Goal: Task Accomplishment & Management: Manage account settings

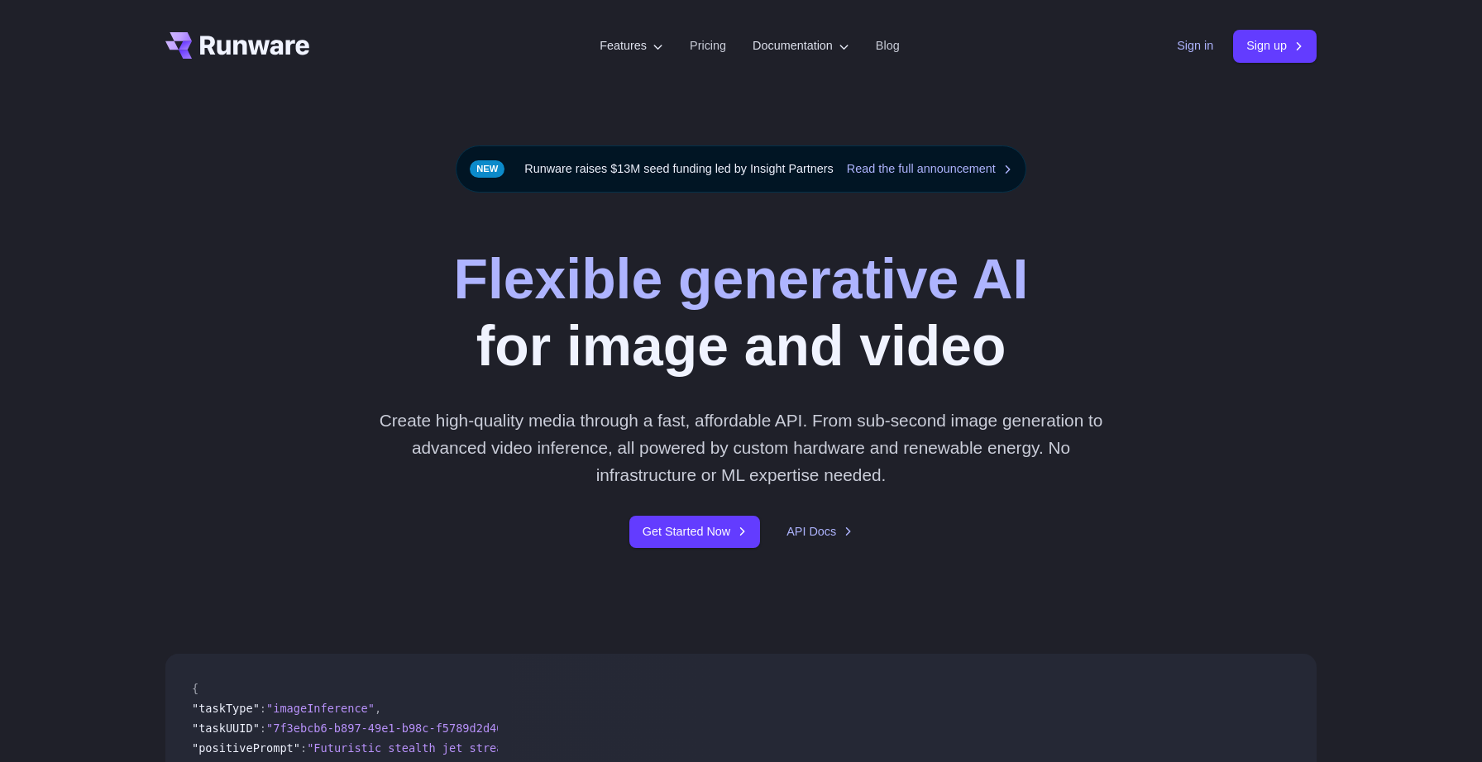
click at [1180, 53] on link "Sign in" at bounding box center [1195, 45] width 36 height 19
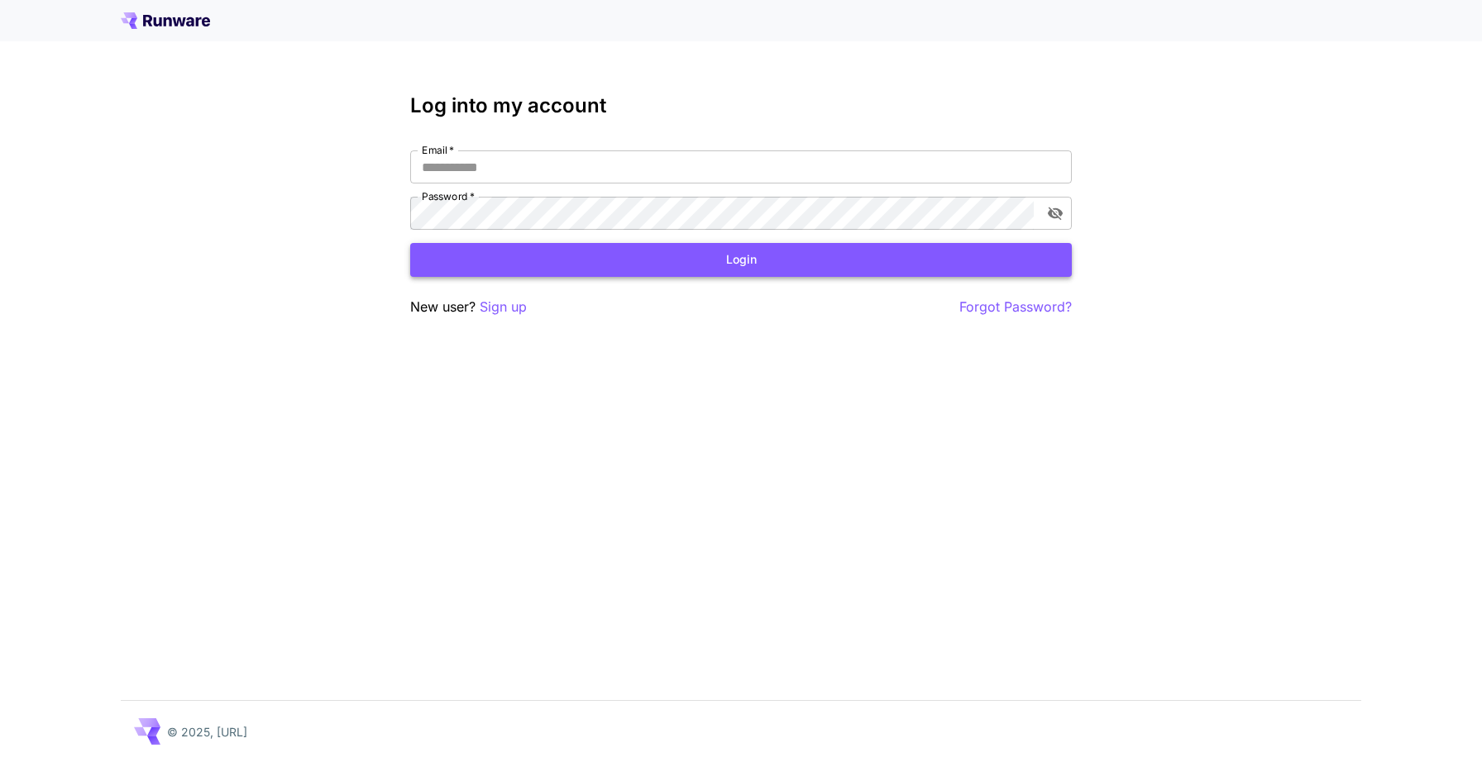
type input "**********"
click at [876, 258] on button "Login" at bounding box center [740, 260] width 661 height 34
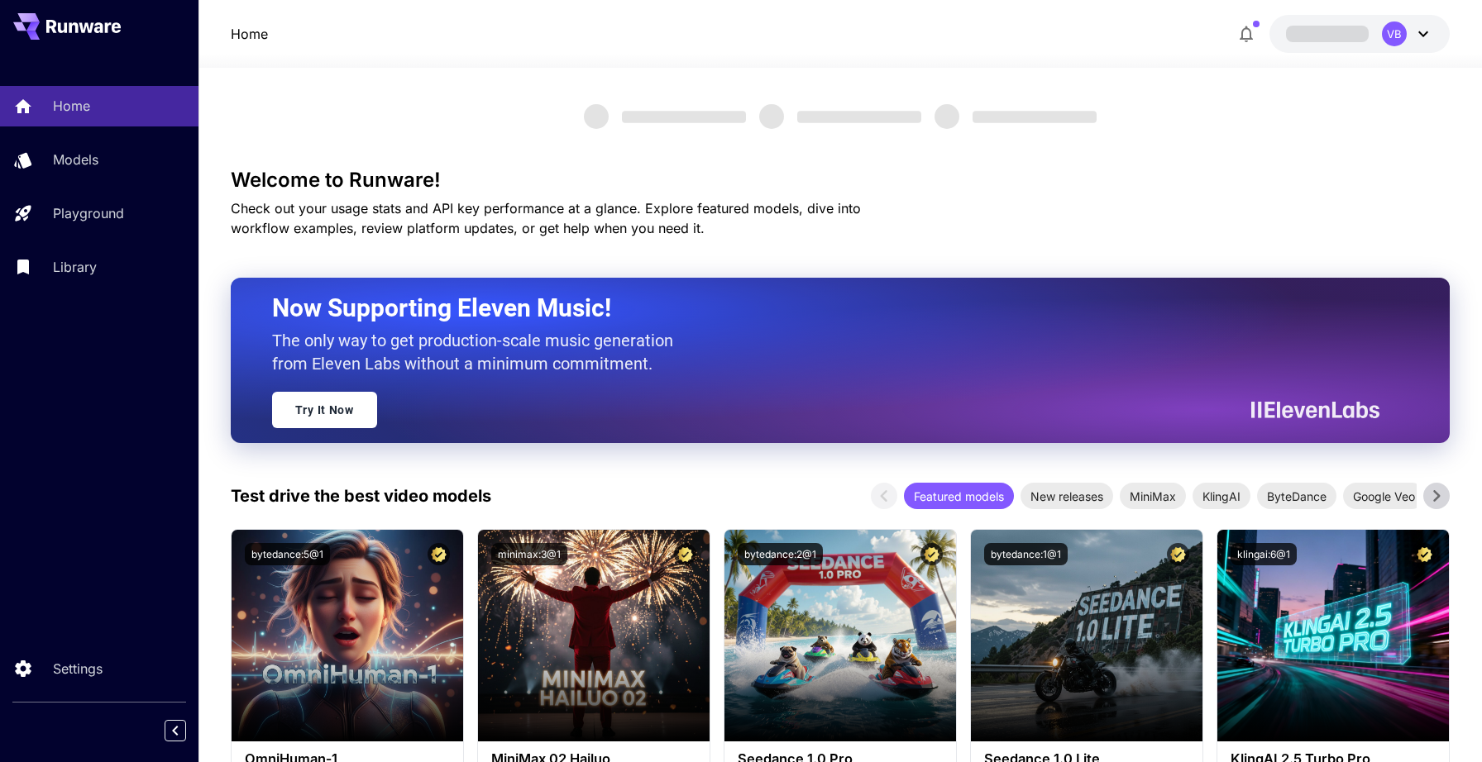
click at [1355, 40] on span at bounding box center [1327, 34] width 83 height 16
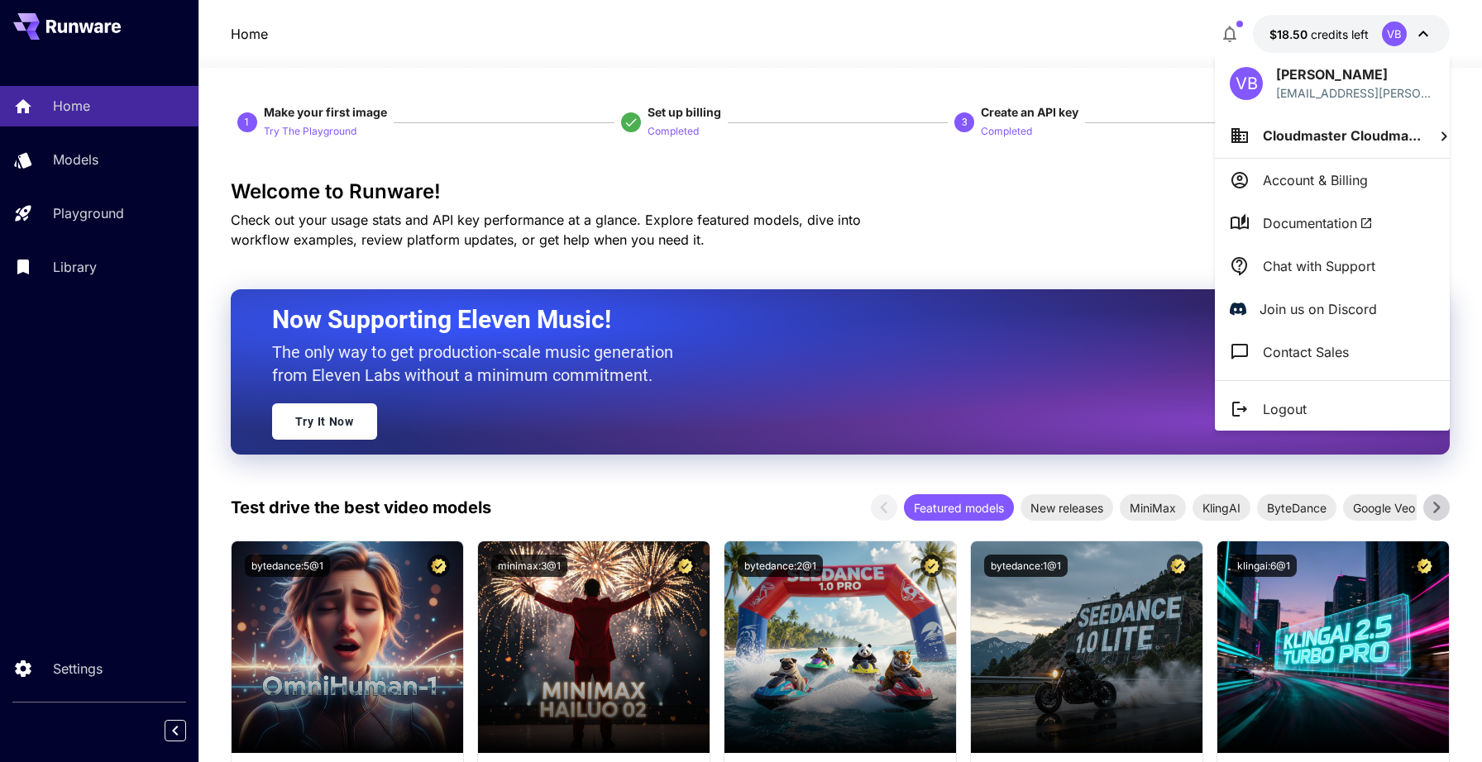
click at [1298, 133] on span "Cloudmaster Cloudma..." at bounding box center [1342, 135] width 158 height 17
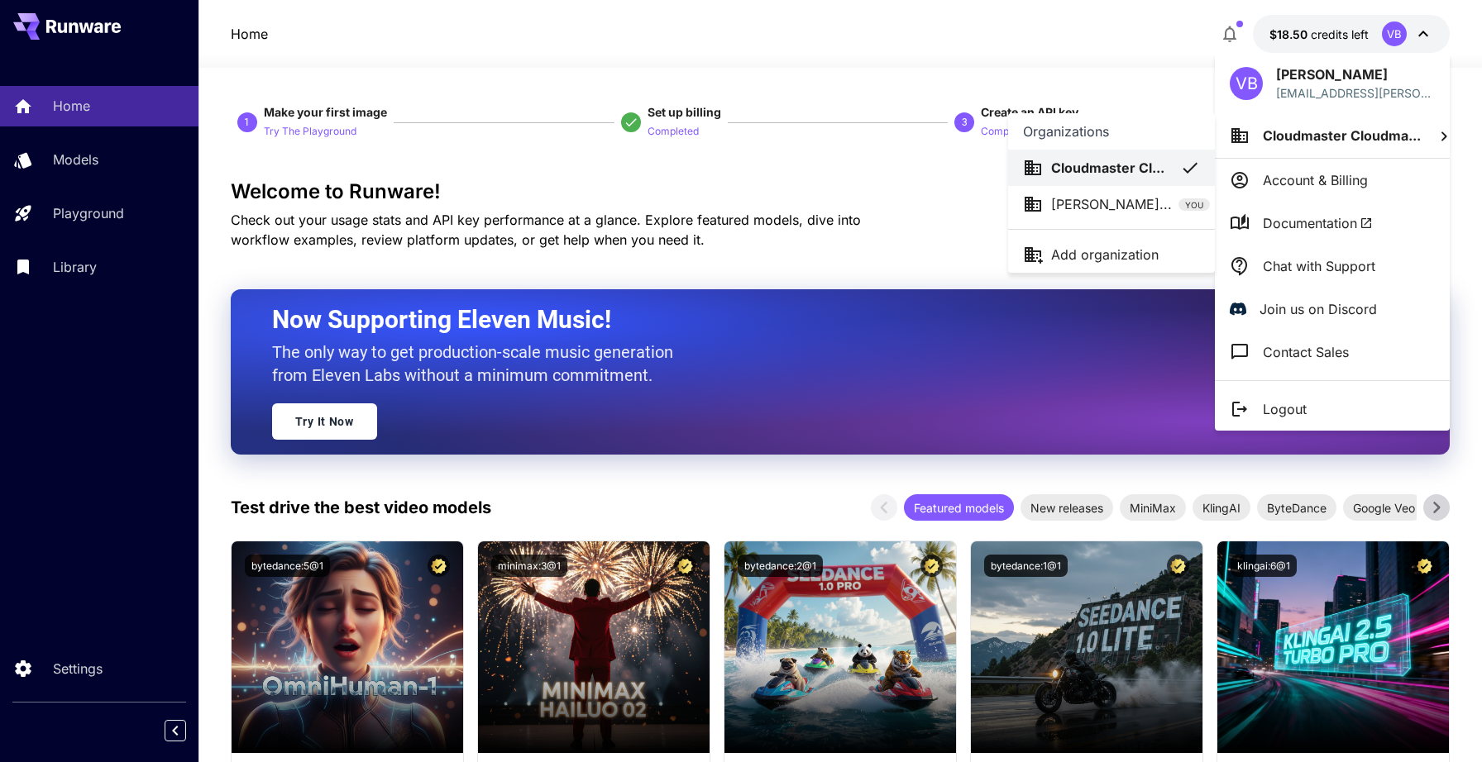
click at [1109, 163] on p "Cloudmaster Cl..." at bounding box center [1107, 168] width 113 height 20
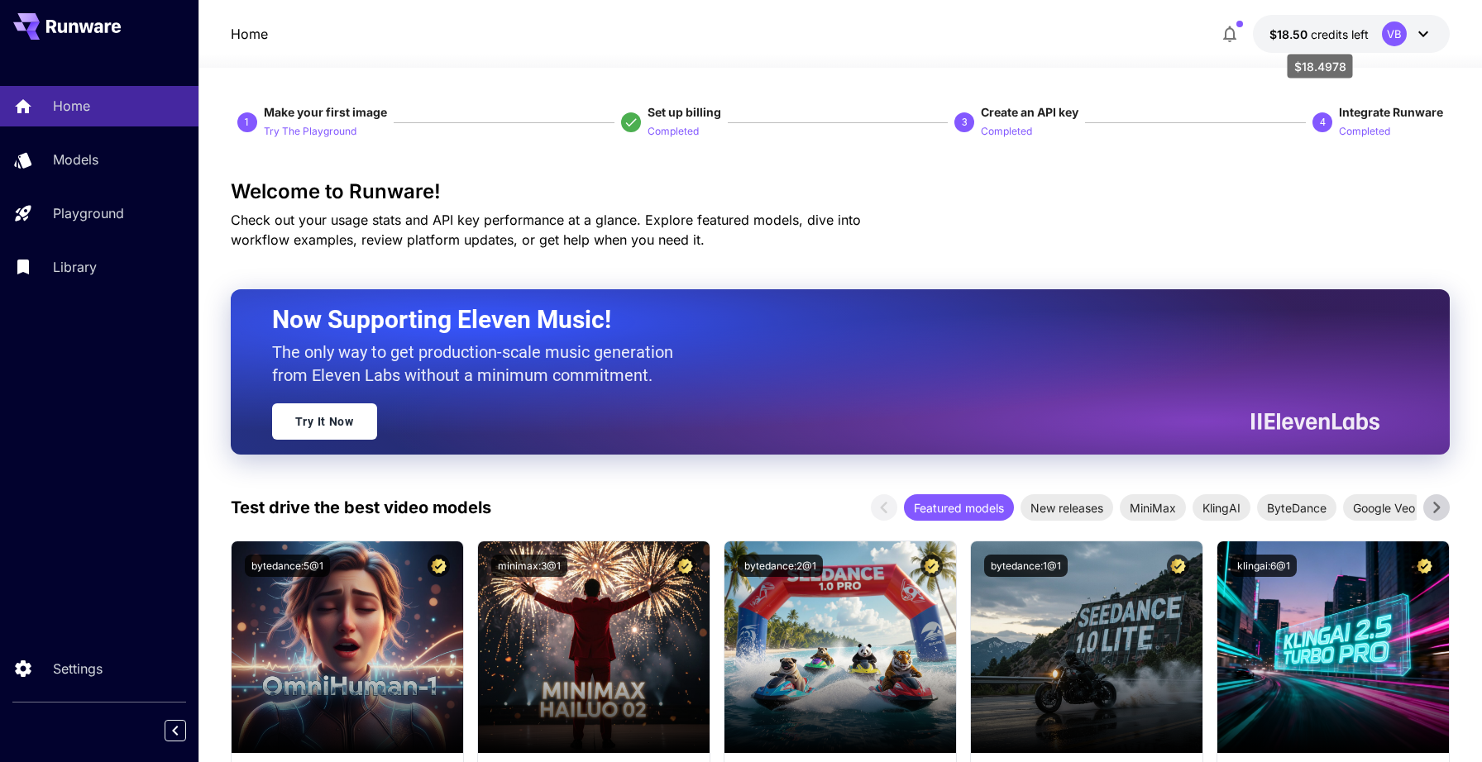
click at [1319, 35] on span "credits left" at bounding box center [1339, 34] width 58 height 14
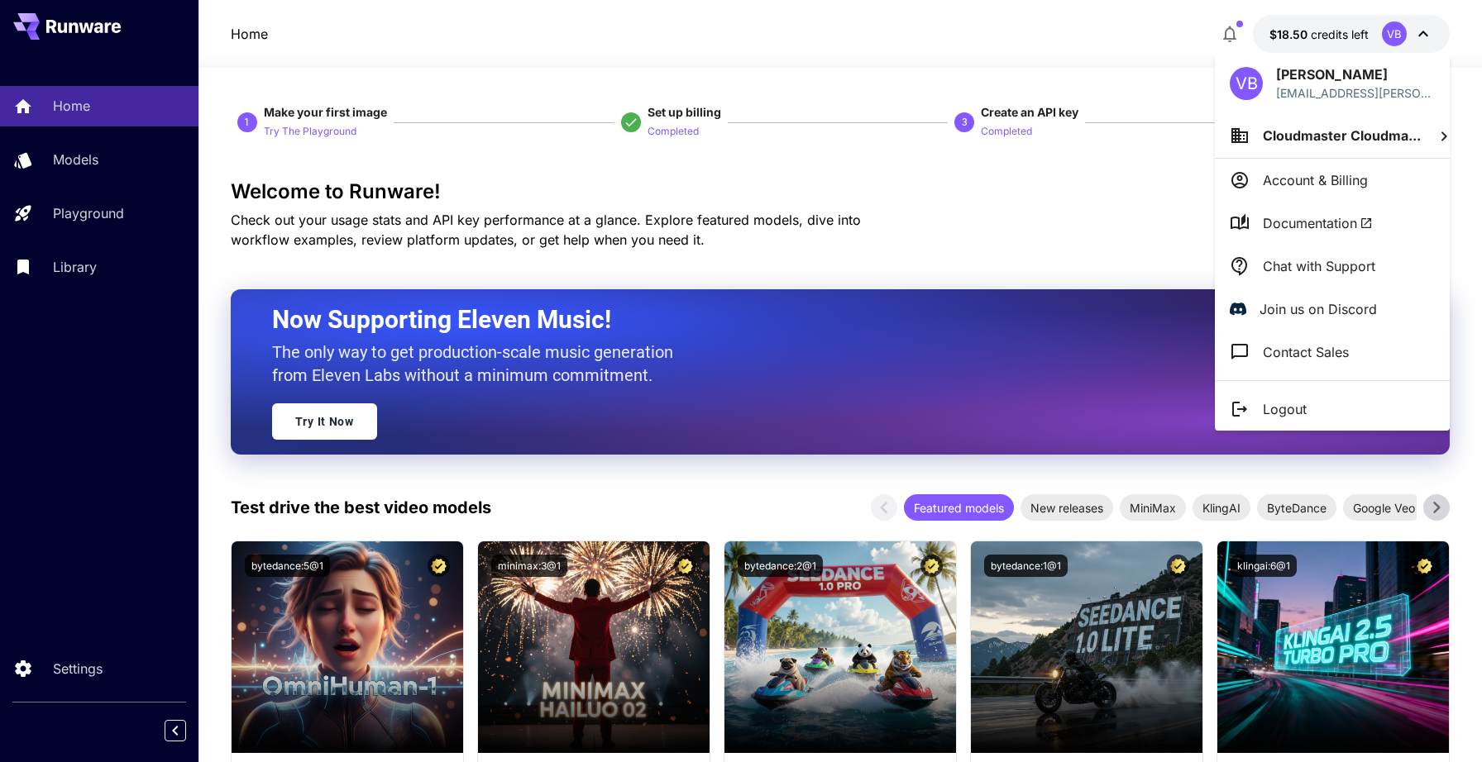
click at [1105, 8] on div at bounding box center [741, 381] width 1482 height 762
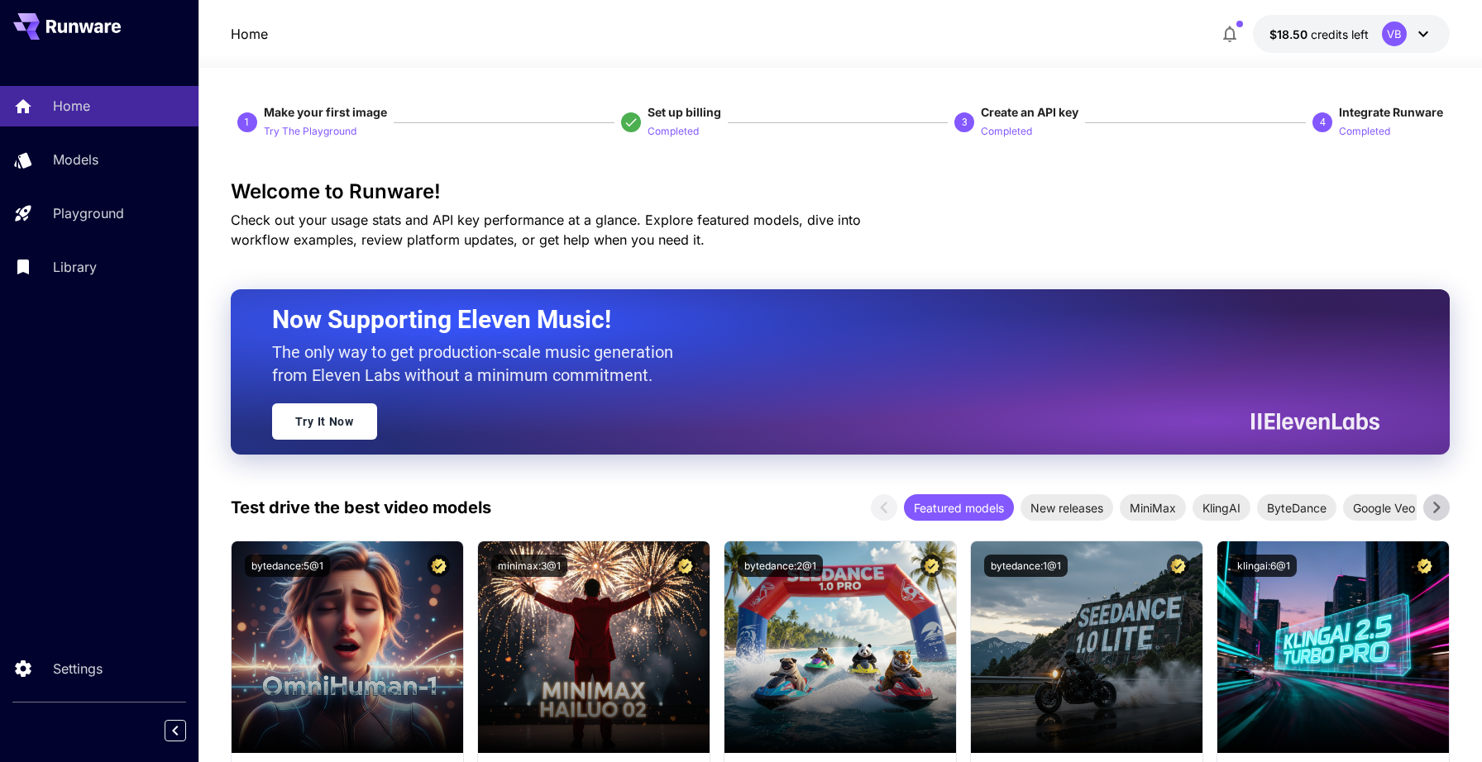
click at [1369, 17] on button "$18.50 credits left VB" at bounding box center [1351, 34] width 197 height 38
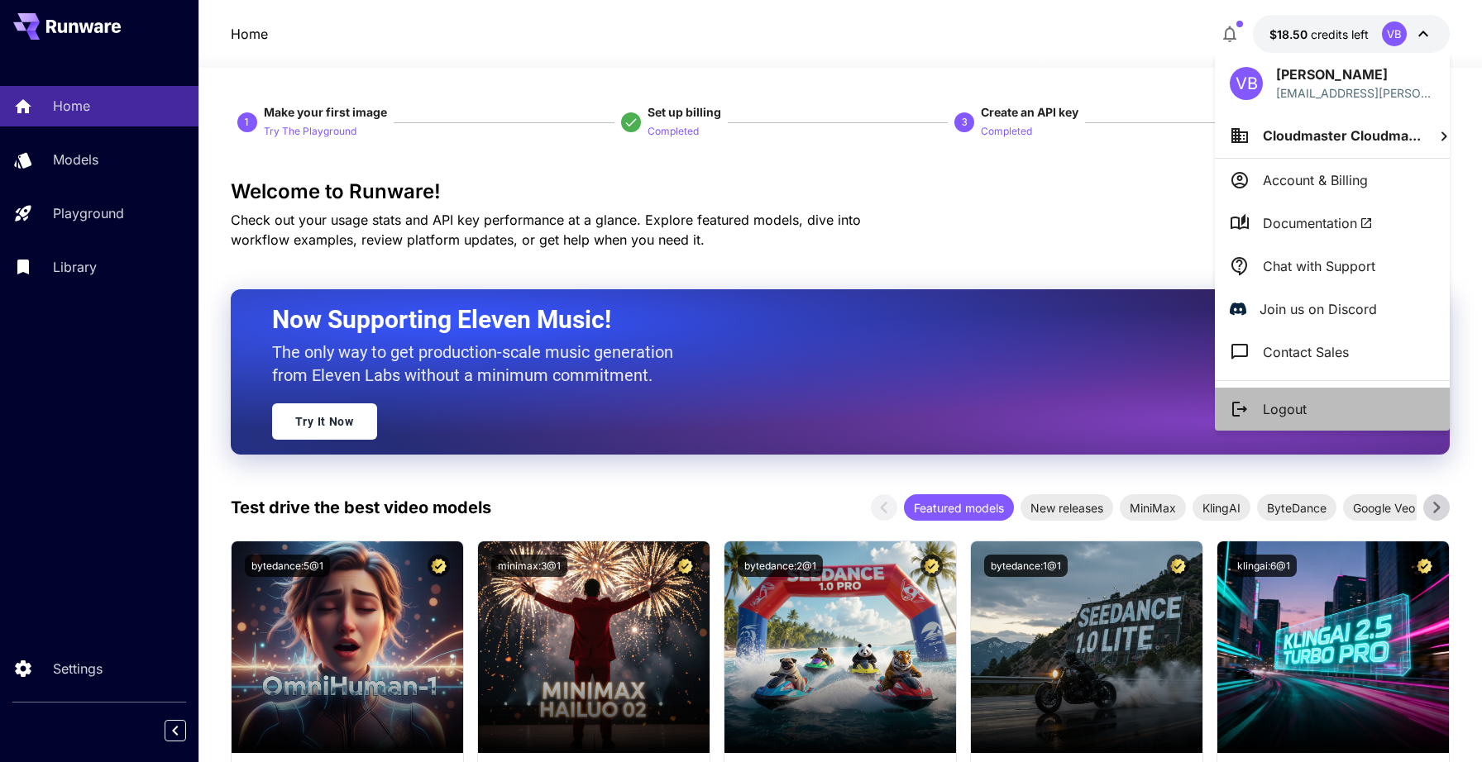
click at [1306, 412] on li "Logout" at bounding box center [1332, 409] width 235 height 43
